Goal: Task Accomplishment & Management: Manage account settings

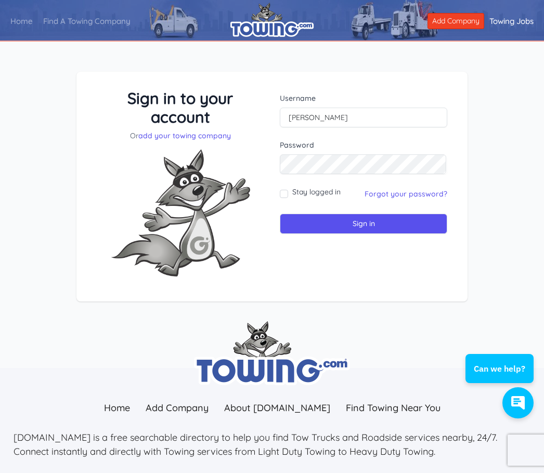
click at [294, 205] on form "Username SHUSTER Password Stay logged in Sign in" at bounding box center [363, 163] width 167 height 141
click at [286, 192] on input "Stay logged in" at bounding box center [284, 194] width 8 height 8
checkbox input "true"
click at [404, 192] on link "Forgot your password?" at bounding box center [405, 193] width 83 height 9
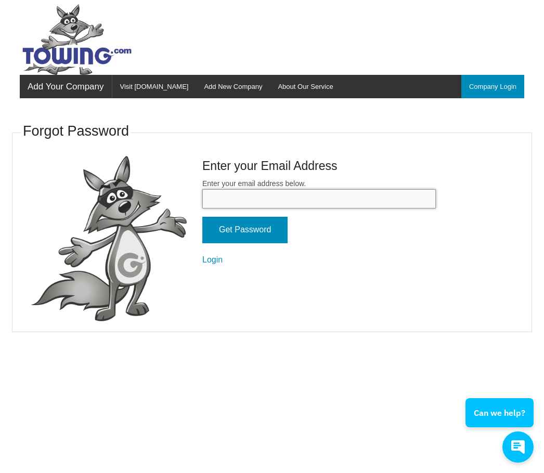
click at [332, 189] on input "Enter your email address below." at bounding box center [318, 198] width 233 height 19
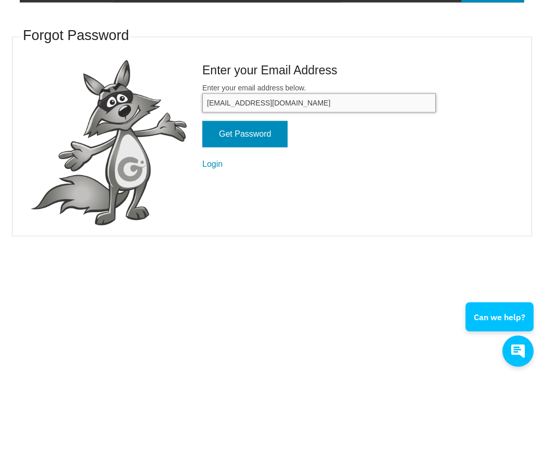
type input "Bevchuck@aol.com"
click at [257, 217] on input "Get Password" at bounding box center [244, 230] width 85 height 27
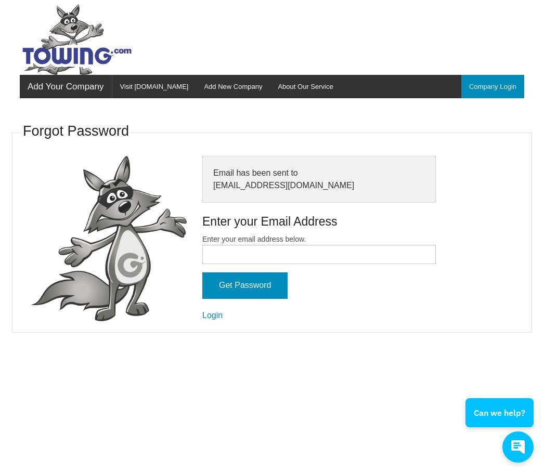
click at [204, 32] on div at bounding box center [272, 37] width 520 height 75
click at [274, 248] on input "Enter your email address below." at bounding box center [318, 254] width 233 height 19
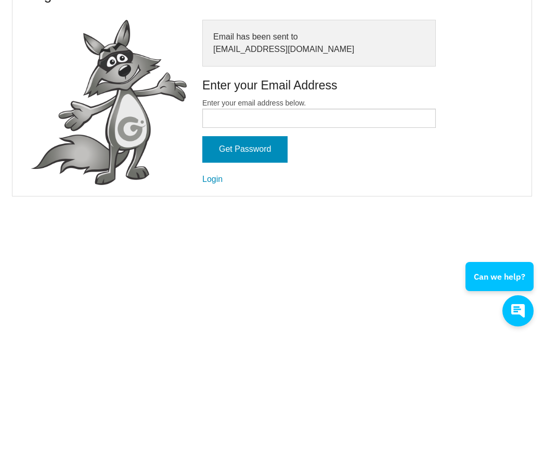
click at [211, 311] on link "Login" at bounding box center [212, 315] width 20 height 9
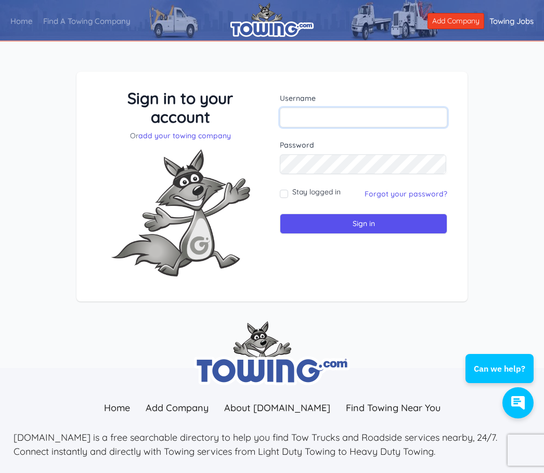
click at [315, 124] on input "text" at bounding box center [363, 118] width 167 height 20
type input "Shuster"
click at [282, 198] on input "Stay logged in" at bounding box center [284, 194] width 8 height 8
checkbox input "true"
click at [338, 229] on input "Sign in" at bounding box center [363, 224] width 167 height 20
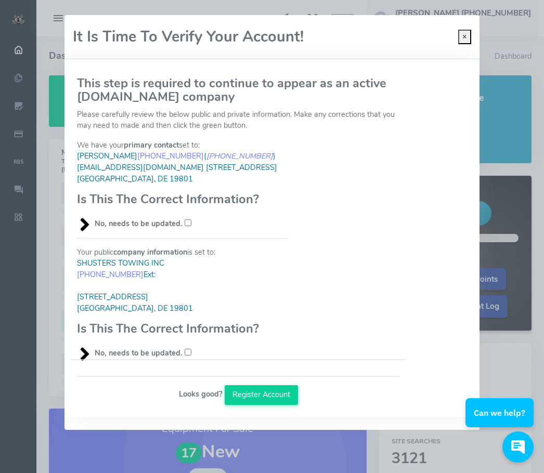
click at [266, 396] on button "Register Account" at bounding box center [262, 395] width 74 height 20
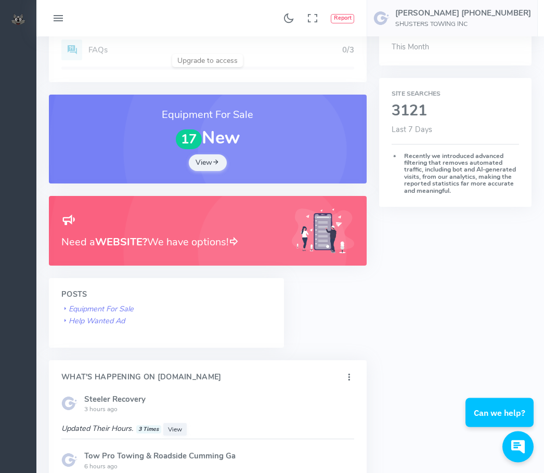
scroll to position [342, 0]
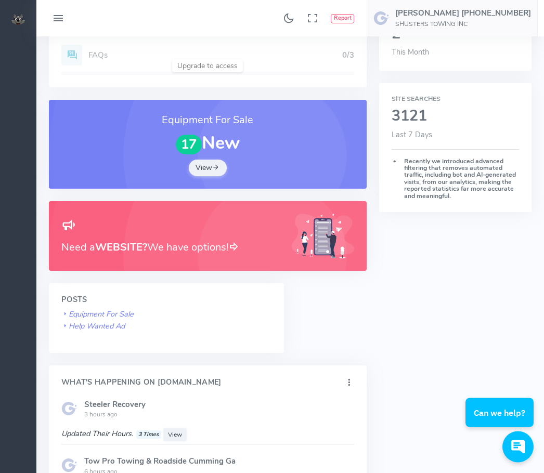
click at [116, 326] on icon "Help Wanted Ad" at bounding box center [92, 326] width 63 height 10
click at [118, 324] on icon "Help Wanted Ad" at bounding box center [92, 326] width 63 height 10
click at [117, 321] on icon "Help Wanted Ad" at bounding box center [92, 326] width 63 height 10
click at [116, 309] on icon "Equipment For Sale" at bounding box center [97, 314] width 72 height 10
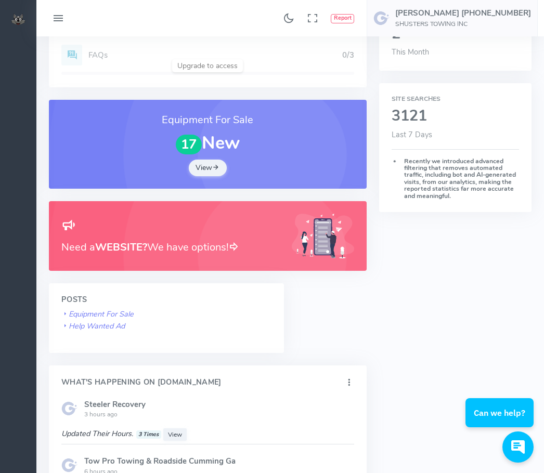
click at [116, 313] on icon "Equipment For Sale" at bounding box center [97, 314] width 72 height 10
click at [111, 312] on icon "Equipment For Sale" at bounding box center [97, 314] width 72 height 10
click at [109, 312] on icon "Equipment For Sale" at bounding box center [97, 314] width 72 height 10
click at [109, 313] on icon "Equipment For Sale" at bounding box center [97, 314] width 72 height 10
click at [110, 315] on icon "Equipment For Sale" at bounding box center [97, 314] width 72 height 10
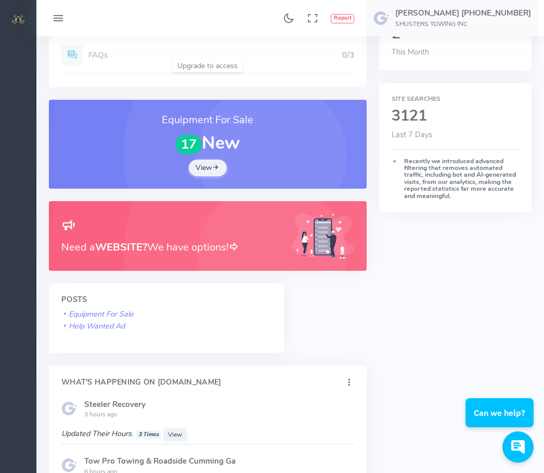
click at [109, 321] on icon "Help Wanted Ad" at bounding box center [92, 326] width 63 height 10
click at [106, 310] on icon "Equipment For Sale" at bounding box center [97, 314] width 72 height 10
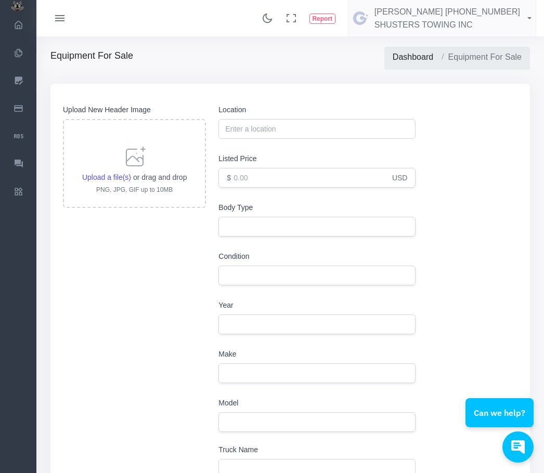
click at [491, 239] on div "Location Listed Price $ USD Body Type Condition Year Make" at bounding box center [367, 272] width 299 height 336
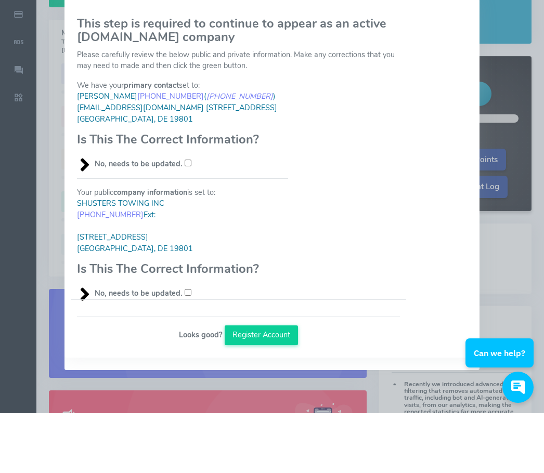
scroll to position [60, 0]
